Goal: Find specific page/section: Find specific page/section

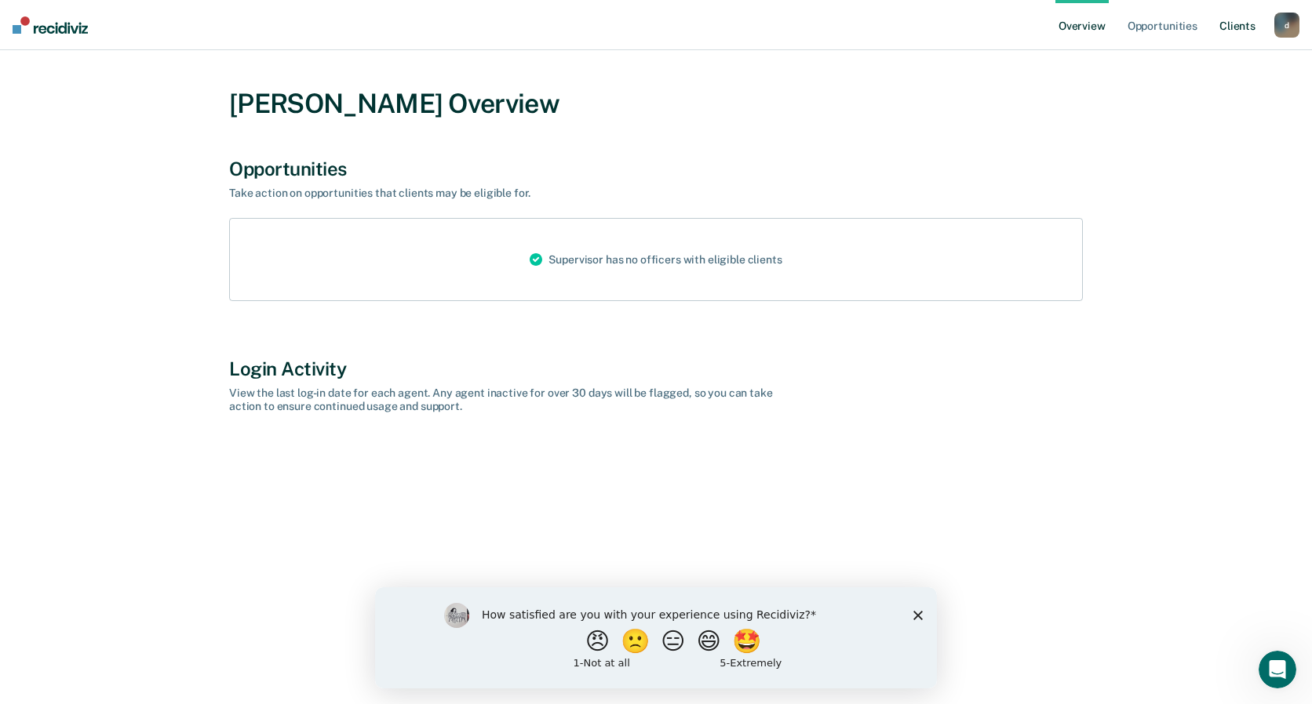
click at [1243, 31] on link "Client s" at bounding box center [1237, 25] width 42 height 50
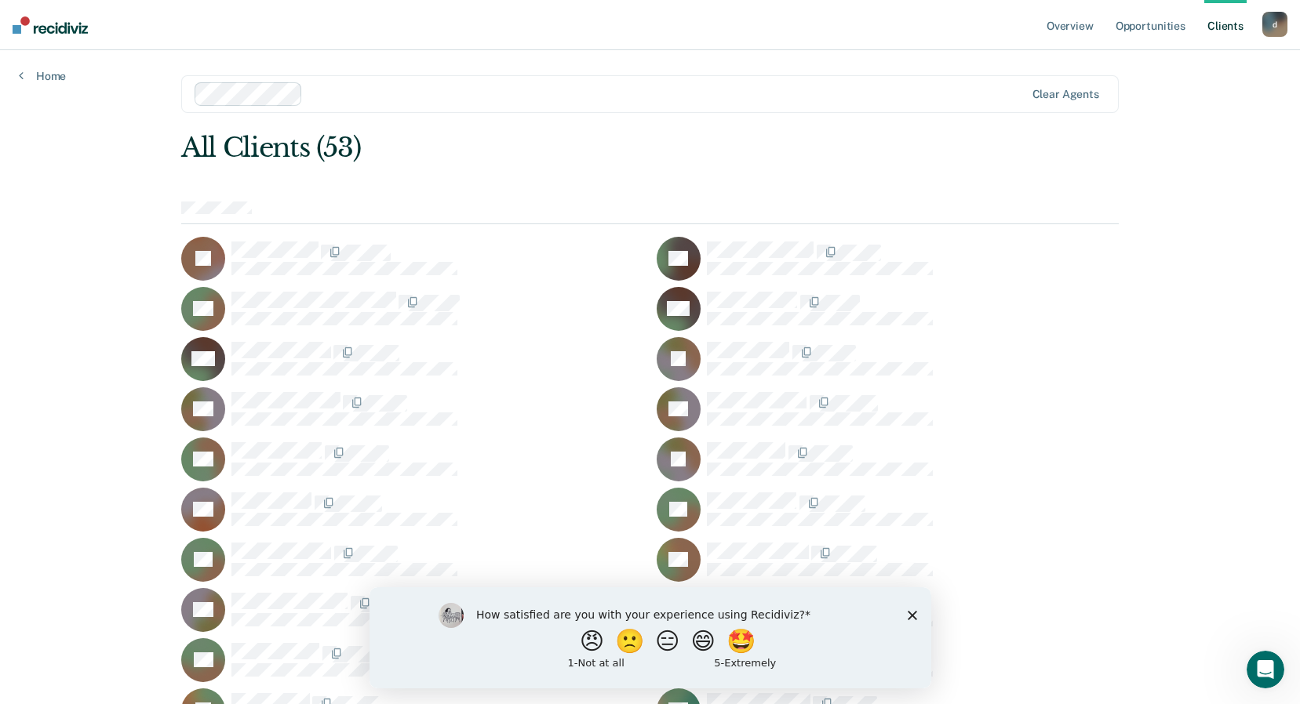
click at [753, 96] on div at bounding box center [666, 94] width 715 height 18
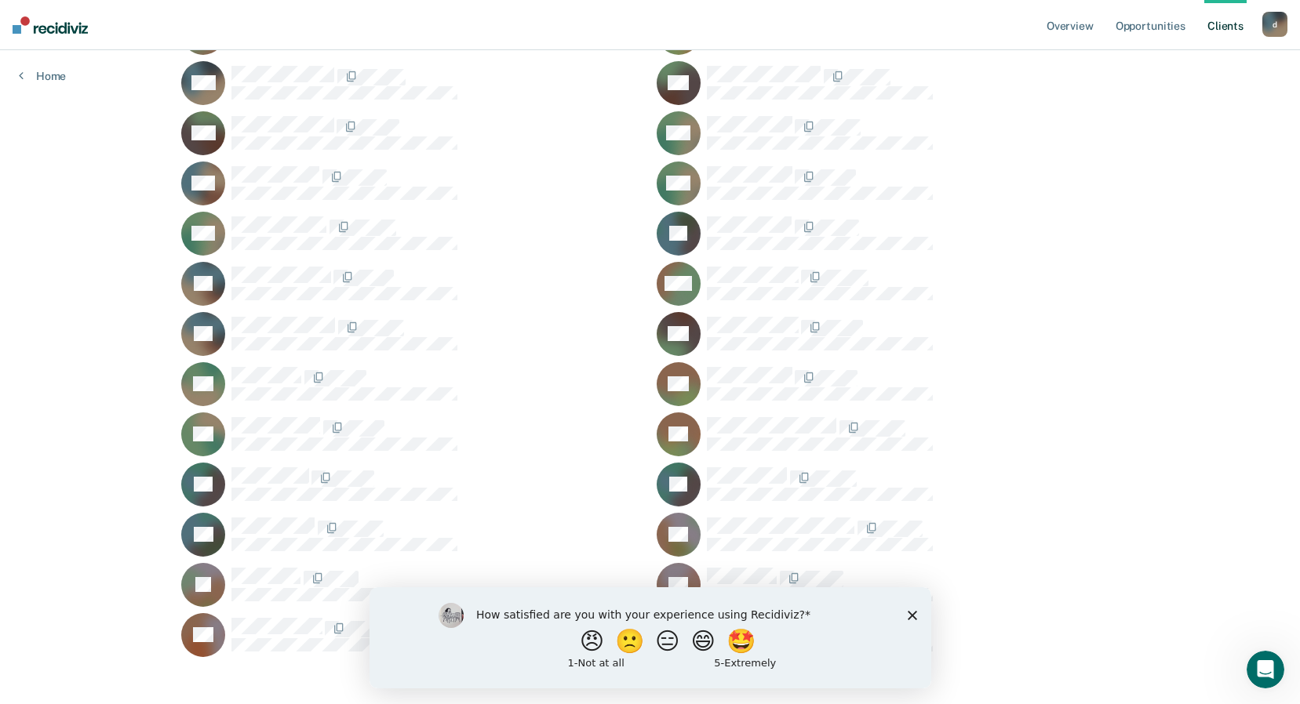
scroll to position [741, 0]
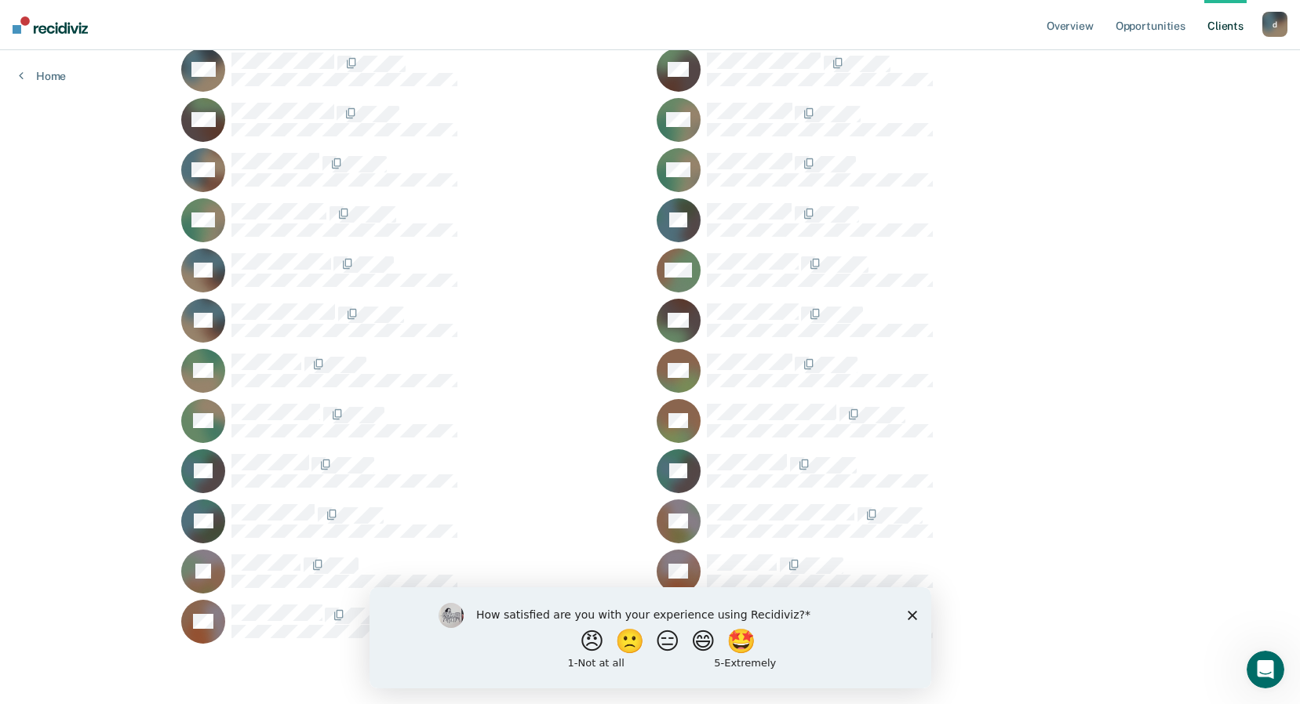
click at [915, 613] on icon "Close survey" at bounding box center [911, 614] width 9 height 9
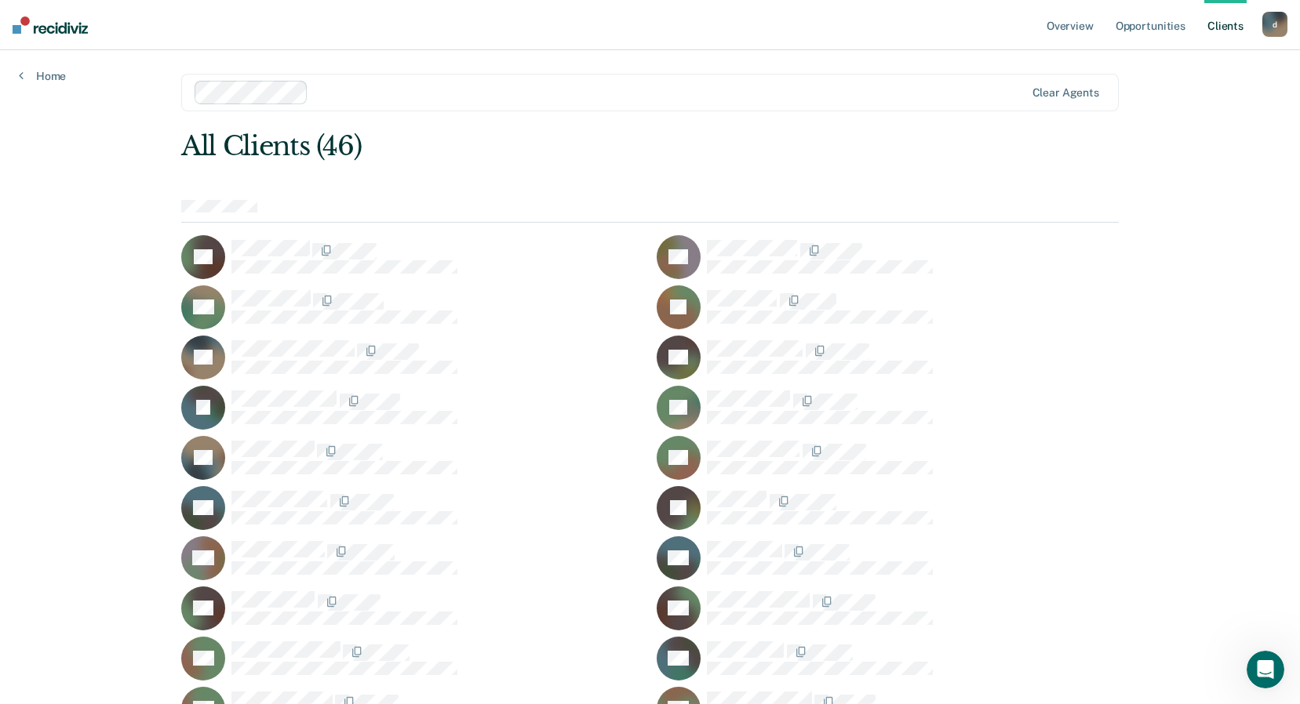
scroll to position [0, 0]
